Goal: Navigation & Orientation: Understand site structure

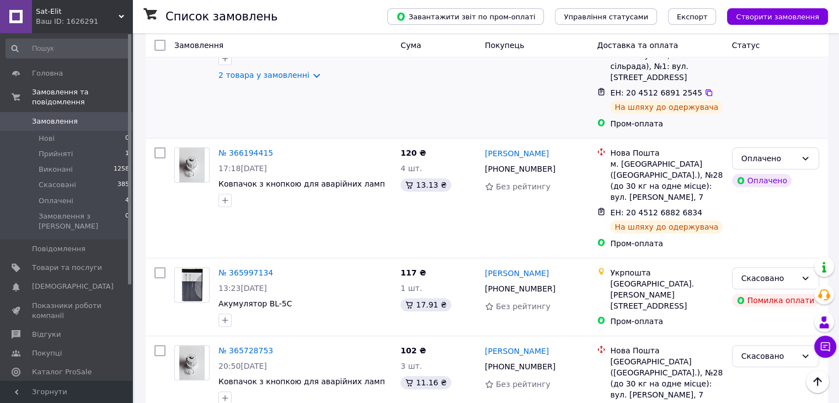
scroll to position [386, 0]
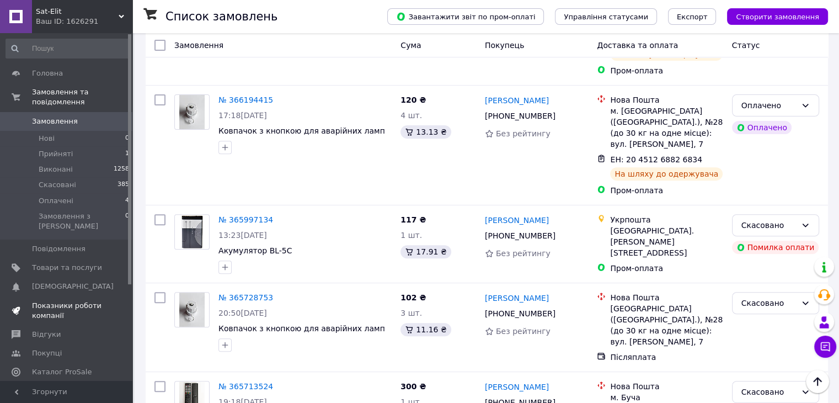
click at [46, 301] on span "Показники роботи компанії" at bounding box center [67, 311] width 70 height 20
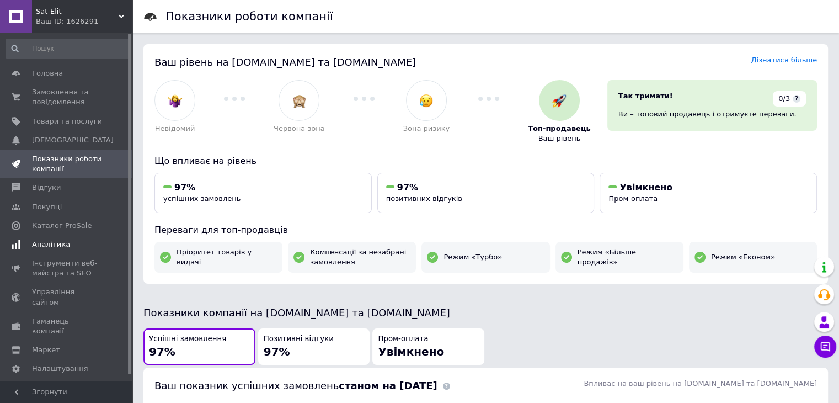
click at [52, 239] on span "Аналітика" at bounding box center [51, 244] width 38 height 10
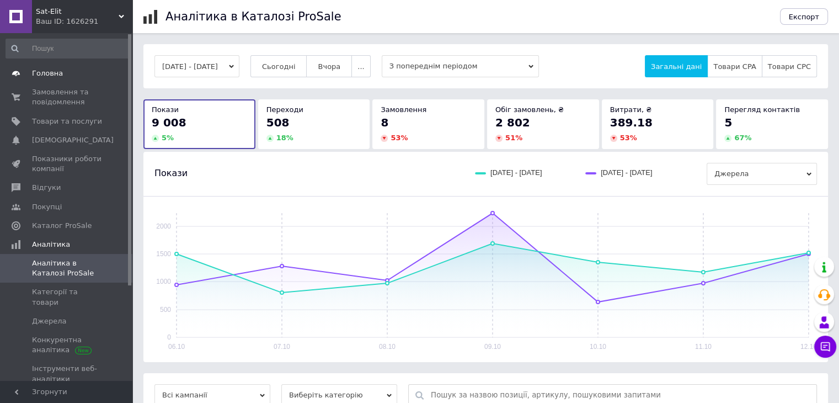
click at [49, 77] on span "Головна" at bounding box center [47, 73] width 31 height 10
